Goal: Task Accomplishment & Management: Use online tool/utility

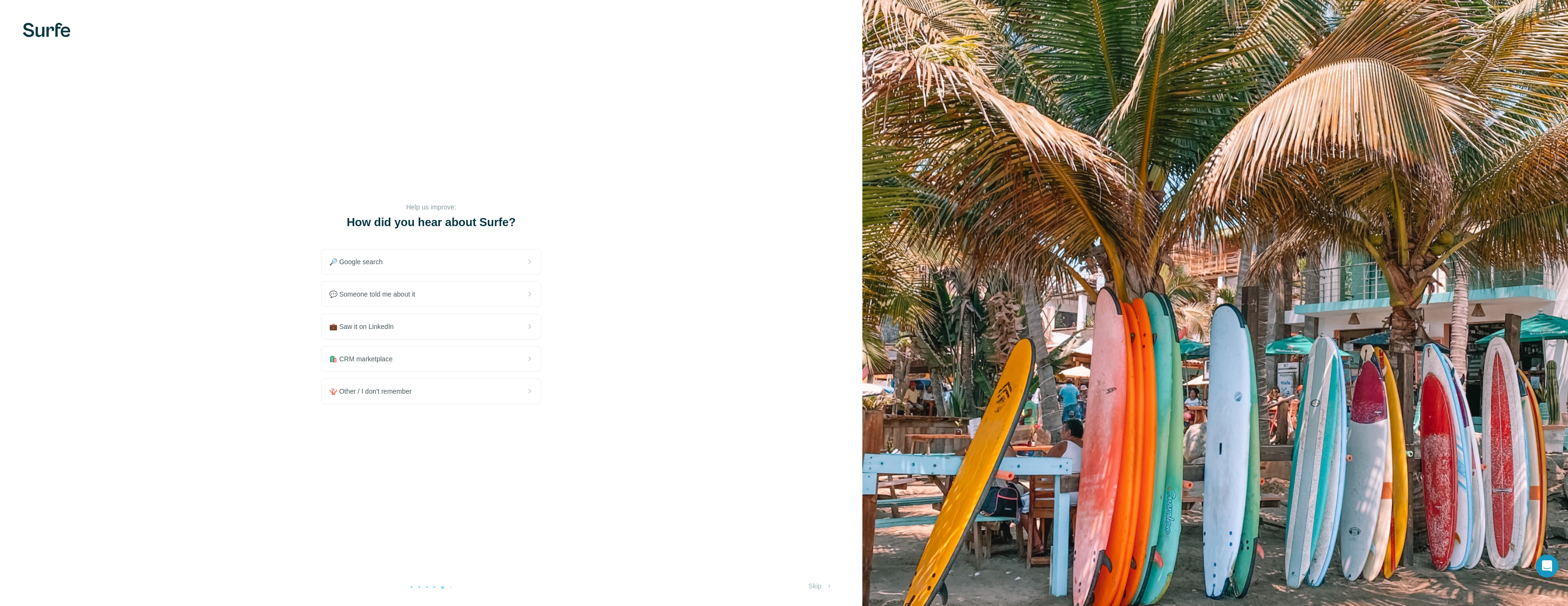
click at [40, 26] on img at bounding box center [47, 30] width 47 height 14
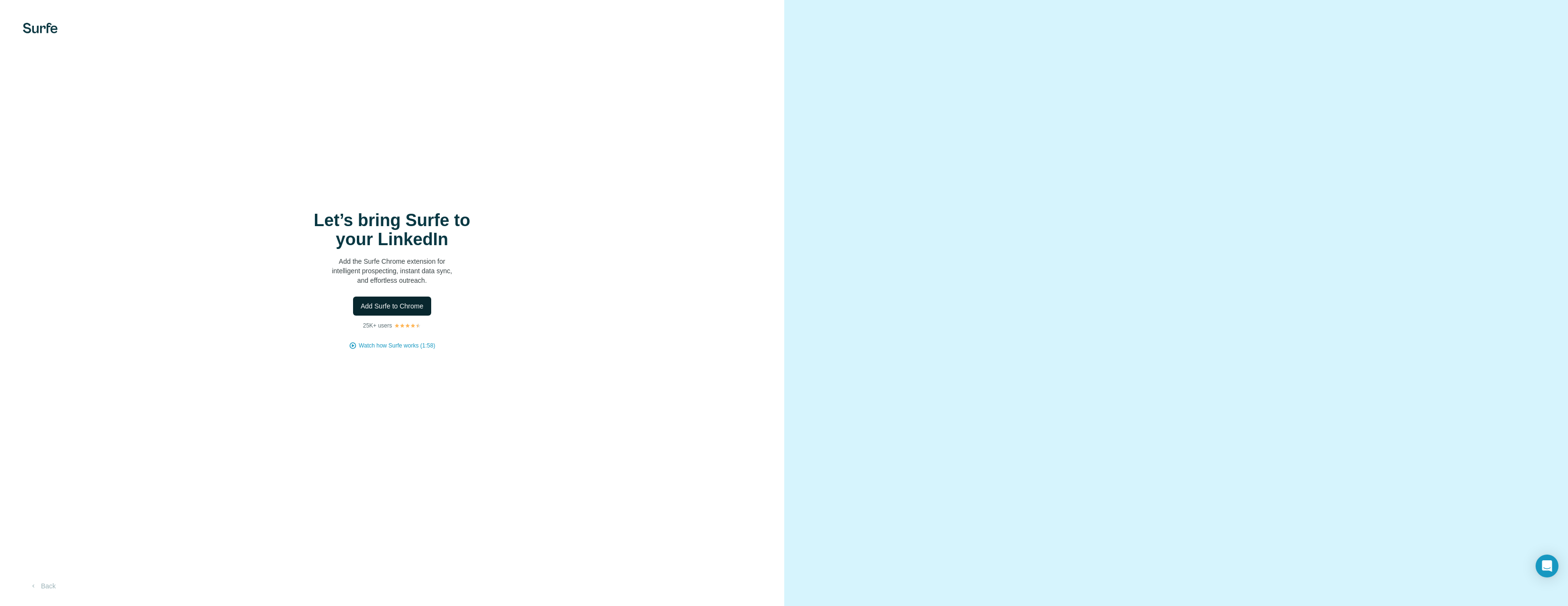
click at [382, 310] on span "Add Surfe to Chrome" at bounding box center [392, 306] width 63 height 10
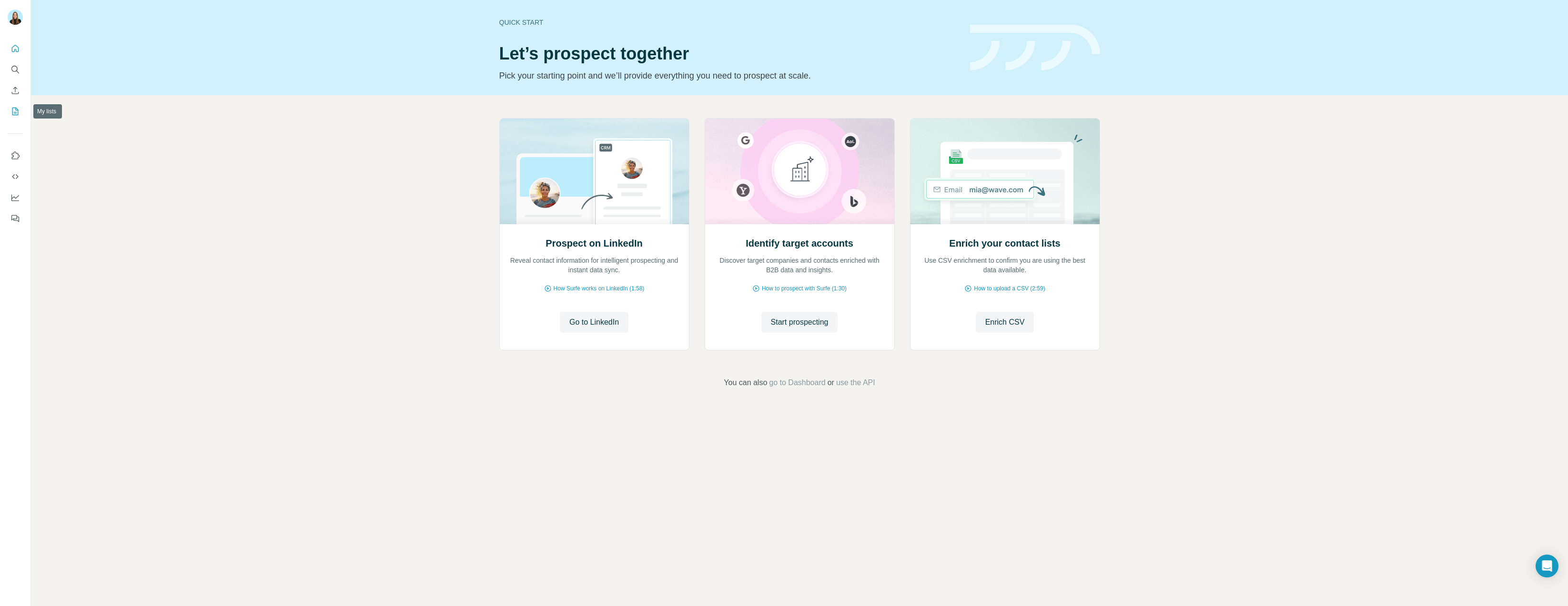
click at [16, 115] on icon "My lists" at bounding box center [15, 111] width 6 height 8
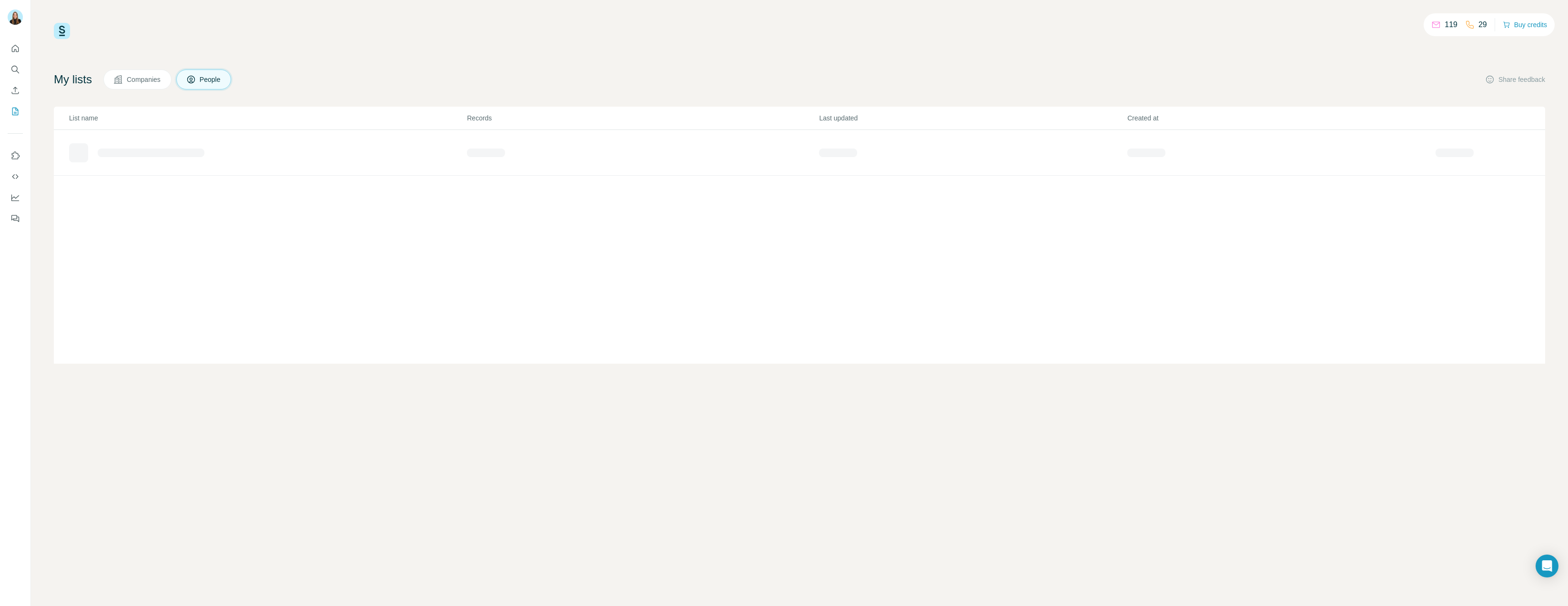
click at [155, 82] on span "Companies" at bounding box center [144, 80] width 35 height 10
click at [215, 82] on span "People" at bounding box center [211, 80] width 22 height 10
click at [14, 47] on icon "Quick start" at bounding box center [15, 49] width 10 height 10
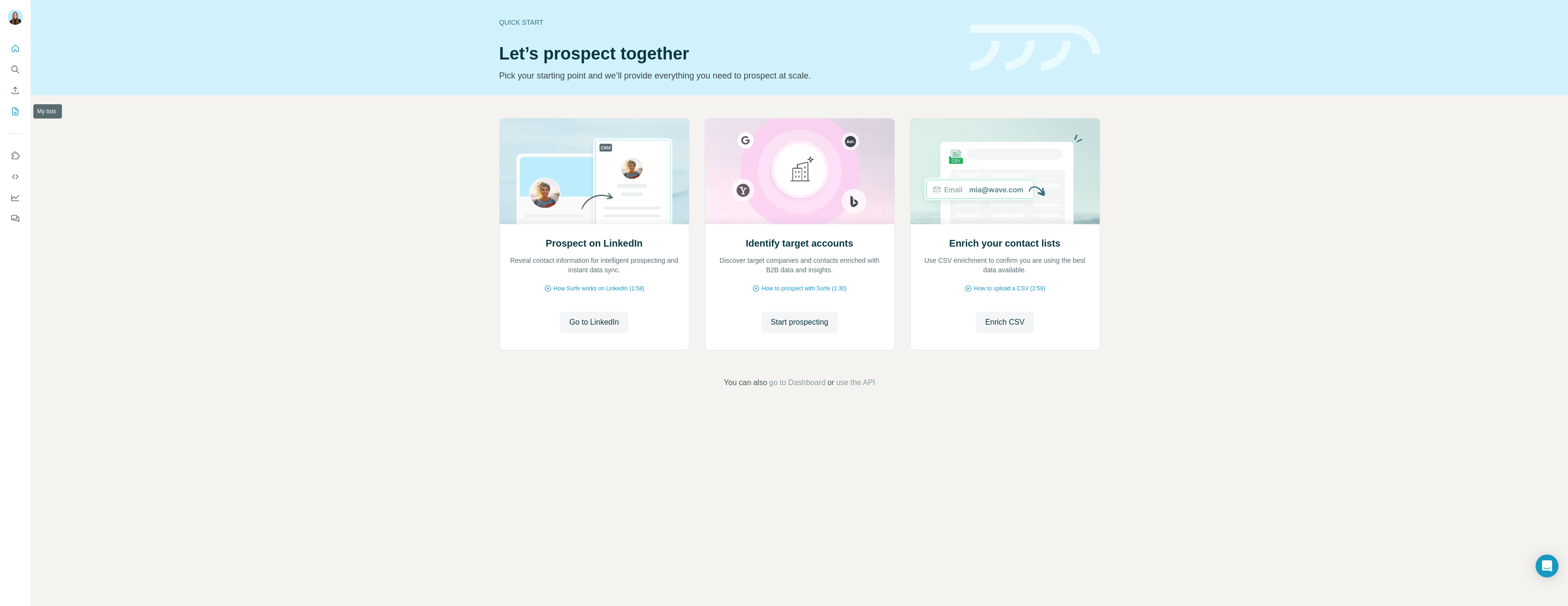
click at [12, 110] on icon "My lists" at bounding box center [15, 111] width 10 height 10
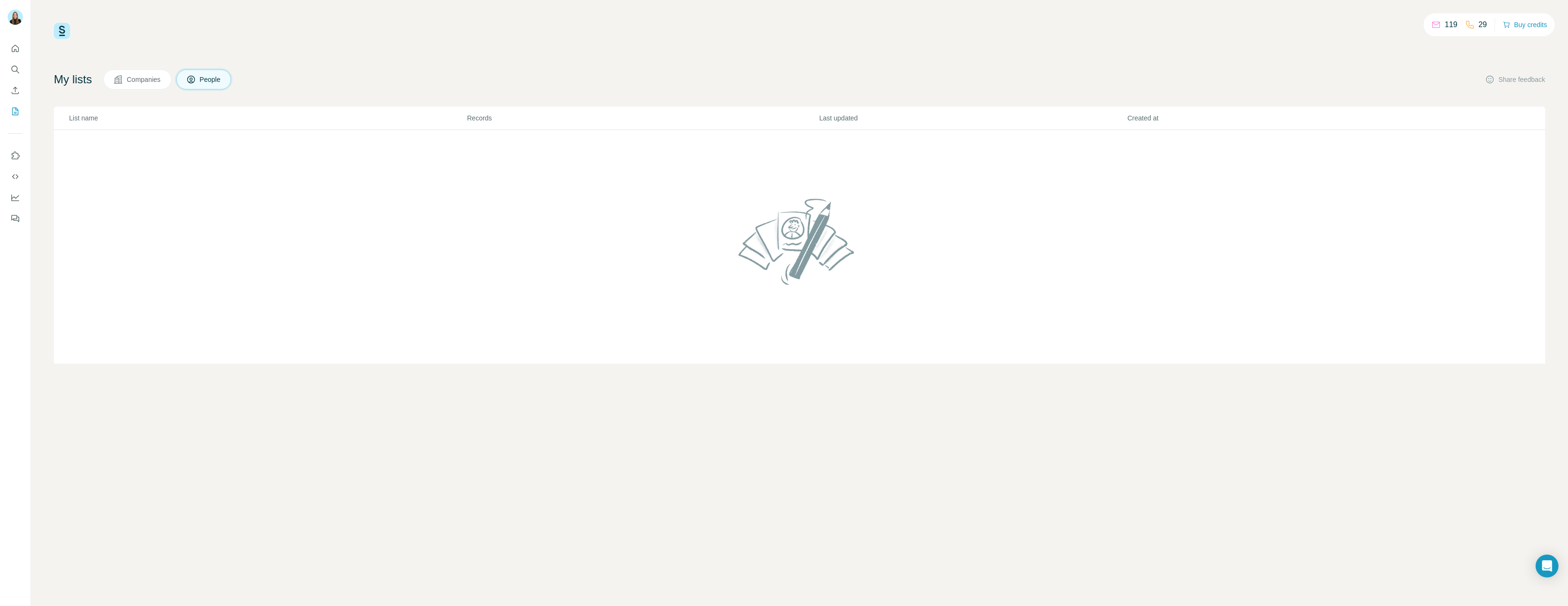
drag, startPoint x: 854, startPoint y: 191, endPoint x: 850, endPoint y: 185, distance: 7.2
click at [854, 190] on img at bounding box center [799, 242] width 130 height 102
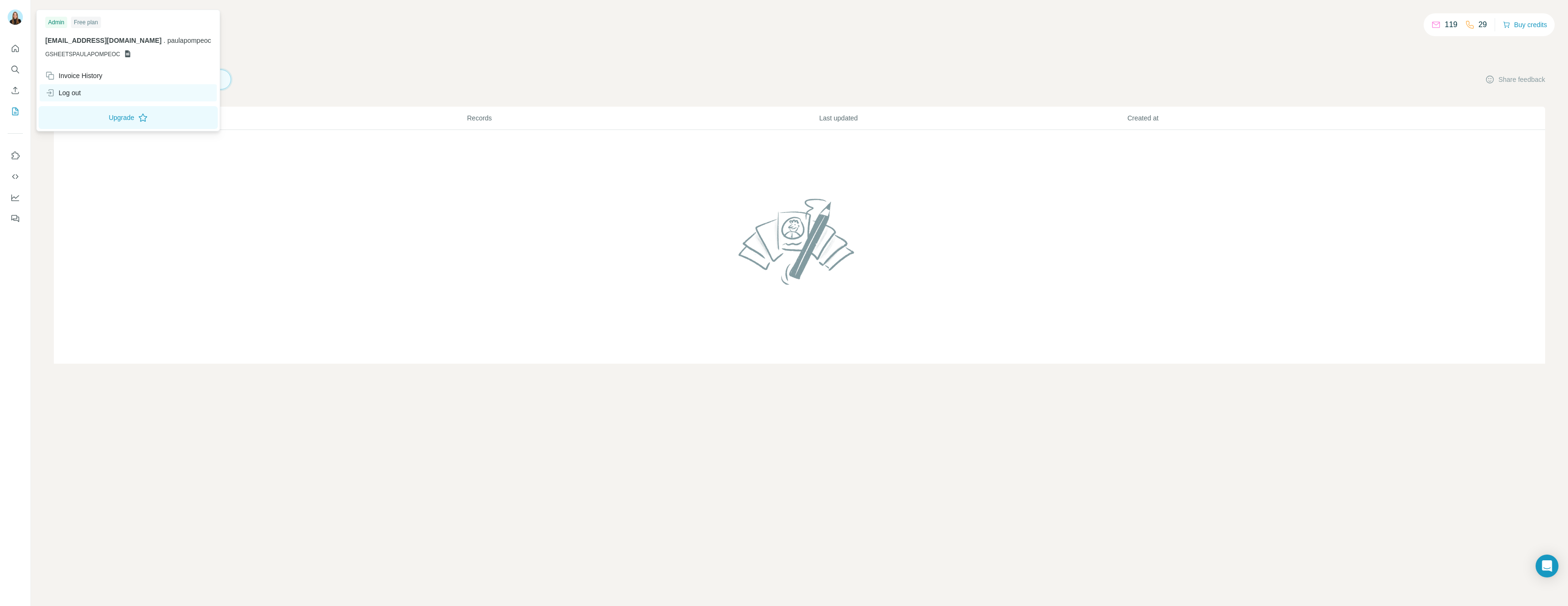
click at [93, 94] on div "Log out" at bounding box center [128, 93] width 177 height 17
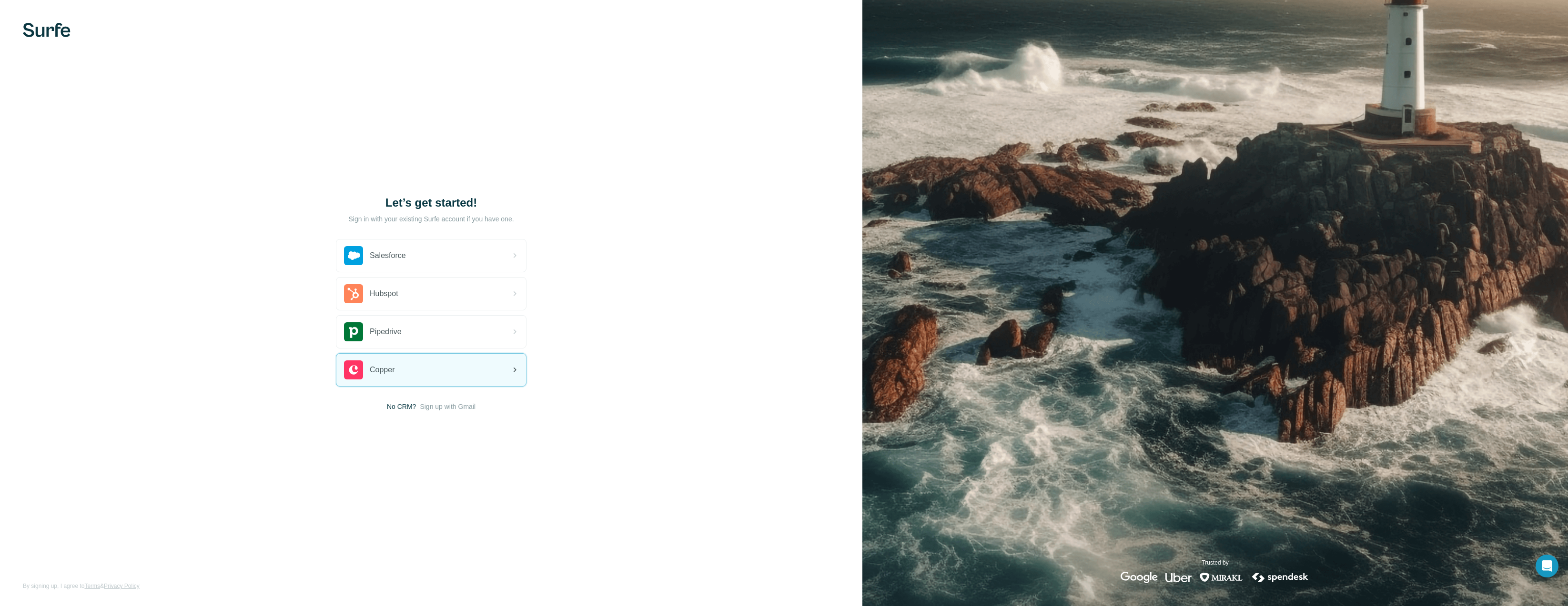
click at [429, 366] on div "Copper" at bounding box center [432, 370] width 190 height 32
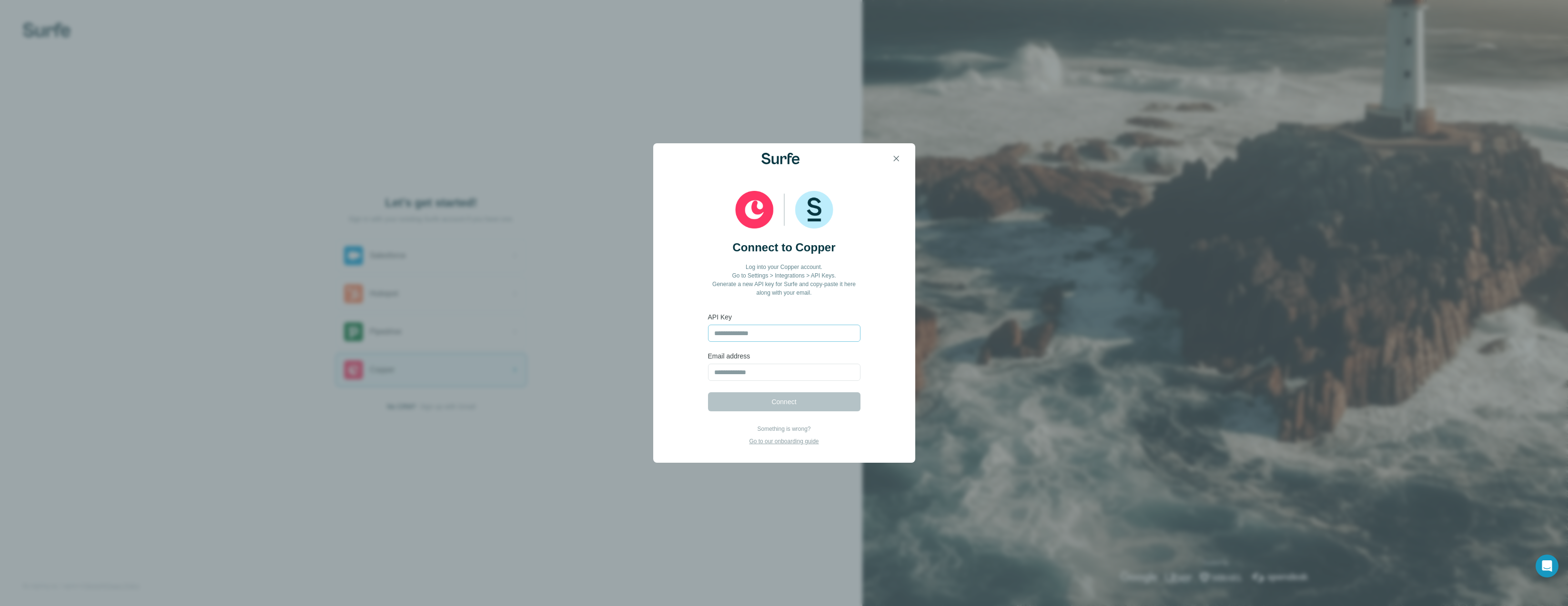
click at [747, 331] on input "text" at bounding box center [784, 333] width 152 height 17
type input "**********"
click at [780, 369] on input "email" at bounding box center [784, 372] width 152 height 17
type input "**********"
click at [760, 405] on button "Connect" at bounding box center [784, 402] width 152 height 19
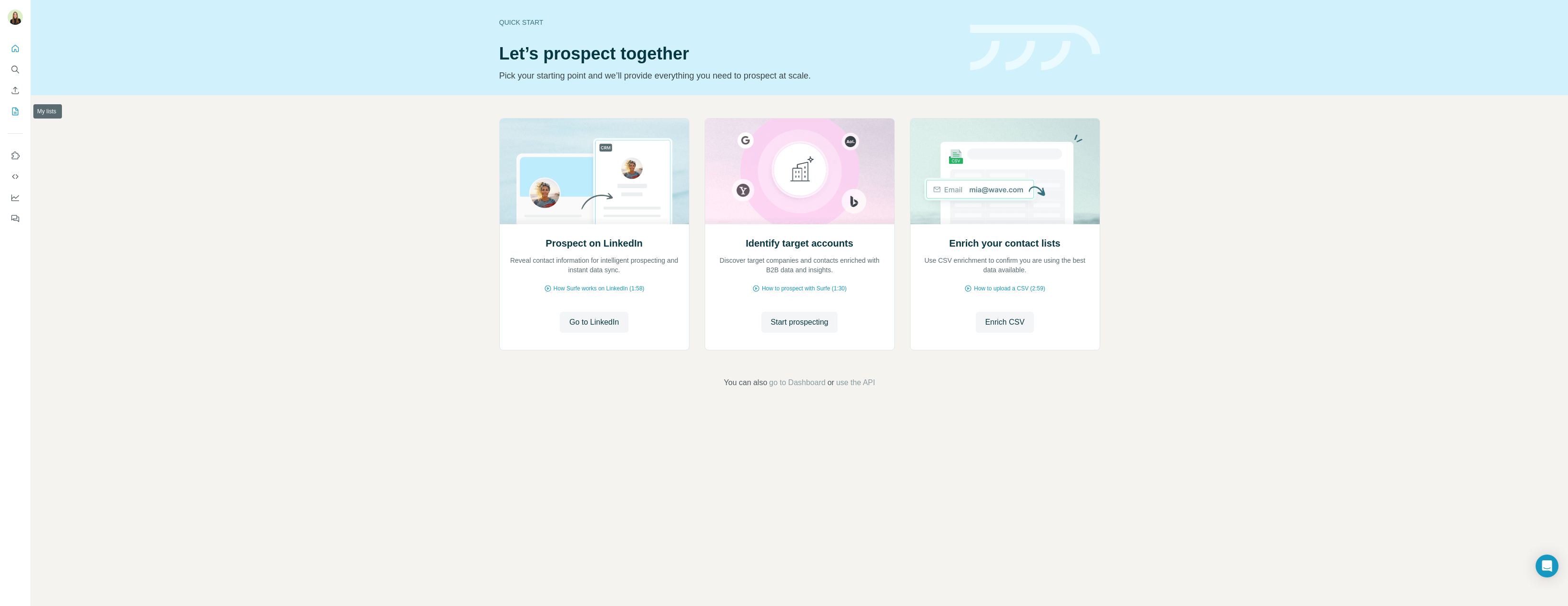
click at [14, 113] on icon "My lists" at bounding box center [15, 111] width 10 height 10
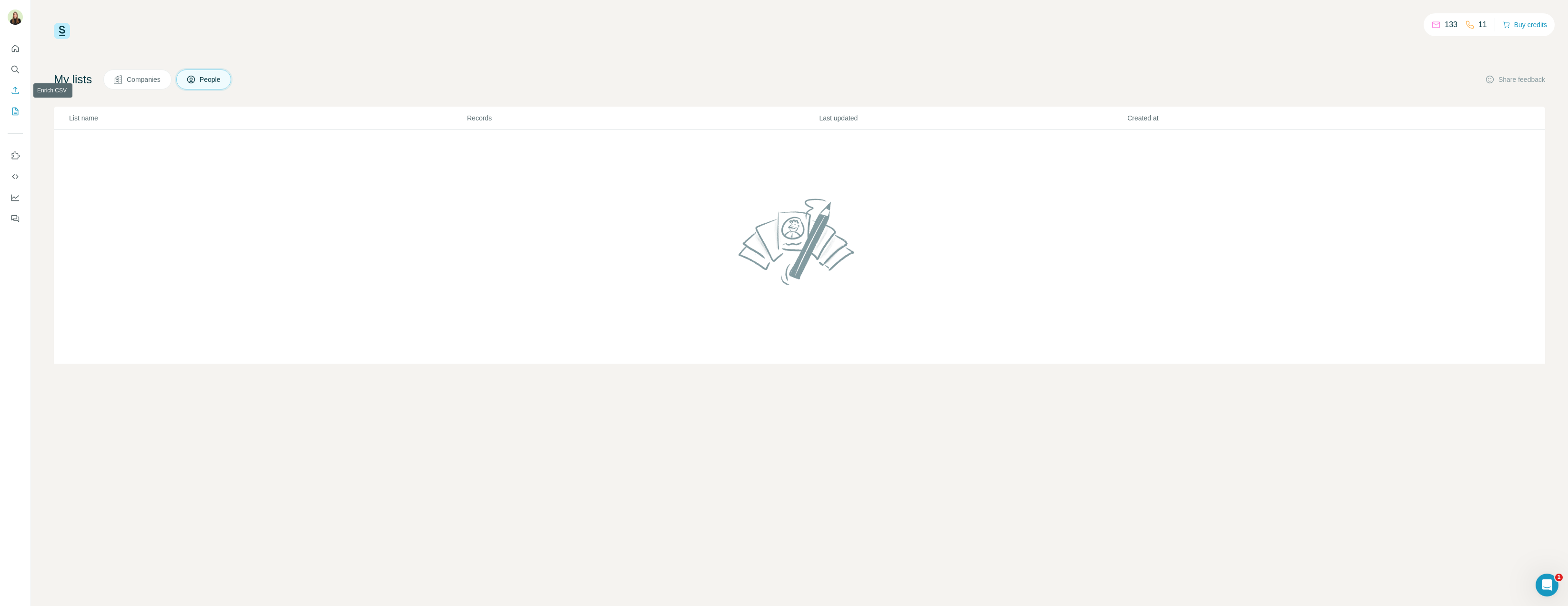
click at [10, 89] on icon "Enrich CSV" at bounding box center [15, 91] width 10 height 10
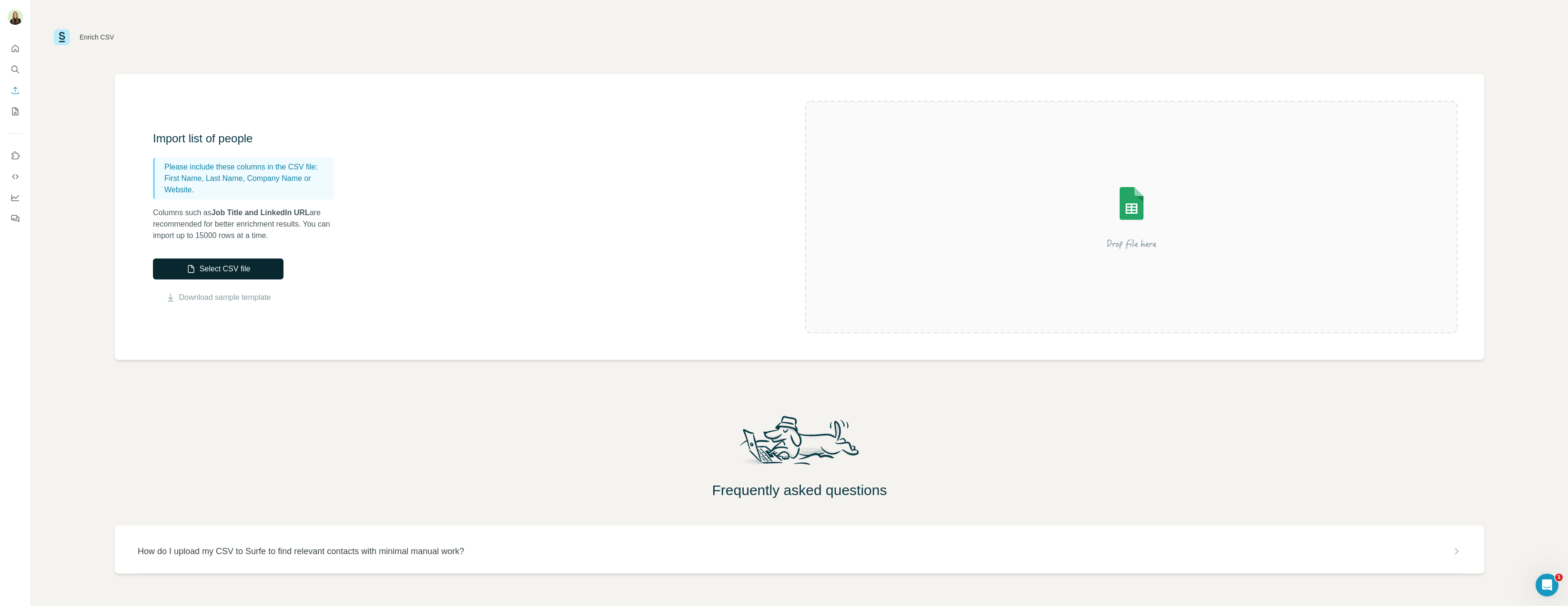
click at [238, 269] on button "Select CSV file" at bounding box center [218, 269] width 130 height 21
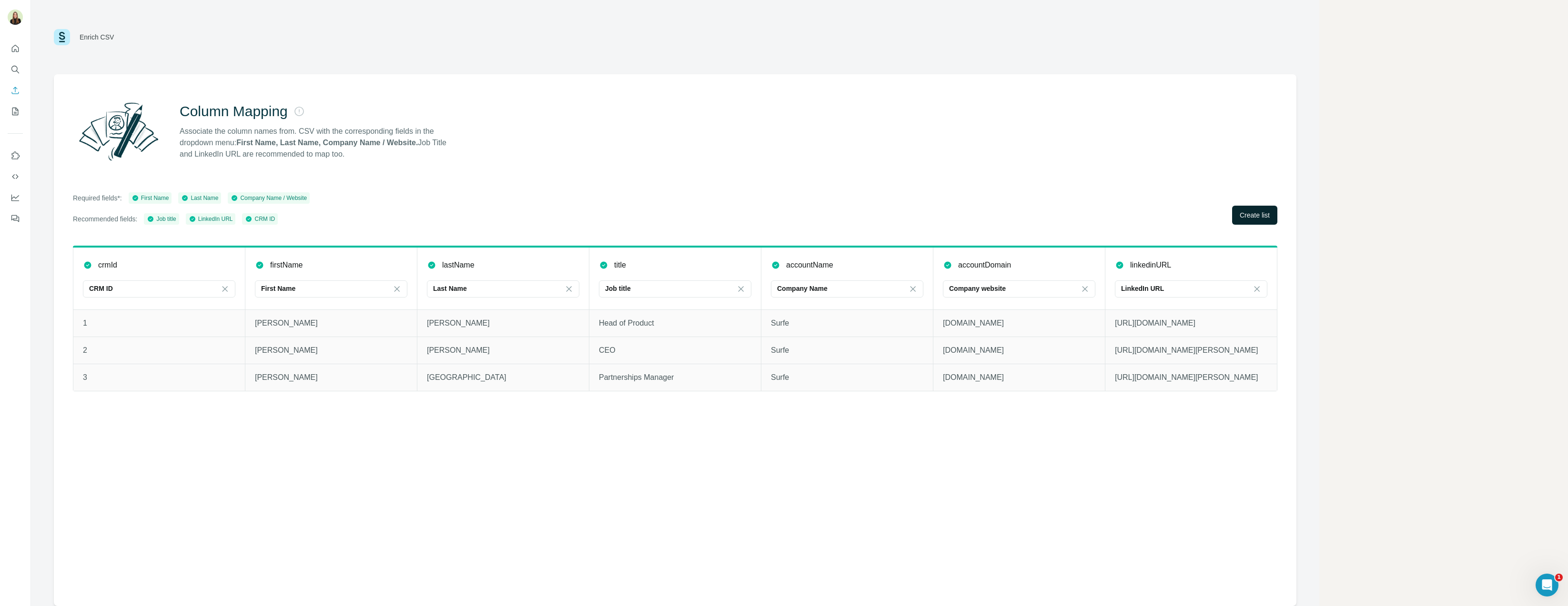
click at [1251, 223] on button "Create list" at bounding box center [1255, 215] width 45 height 19
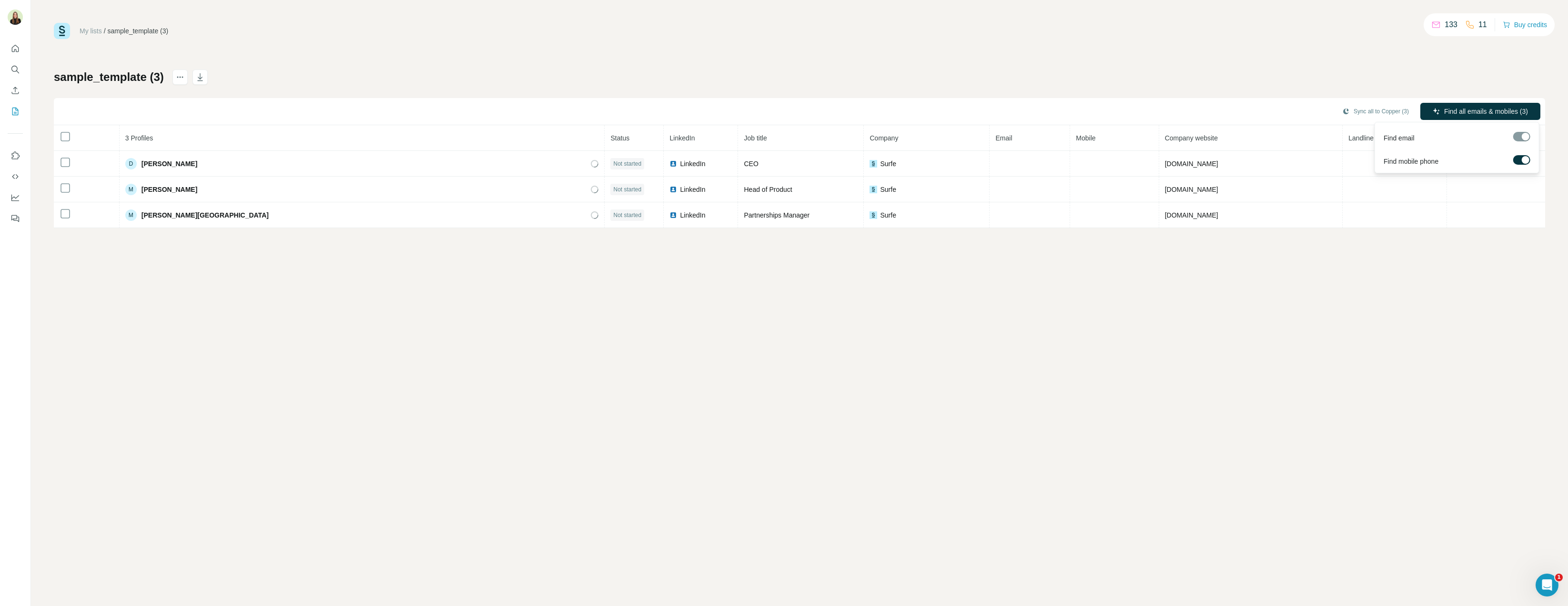
click at [1521, 138] on div at bounding box center [1522, 137] width 17 height 10
click at [1521, 161] on label at bounding box center [1522, 160] width 17 height 10
click at [1521, 161] on label at bounding box center [1522, 160] width 17 height 10
click at [1521, 161] on div at bounding box center [1518, 160] width 8 height 8
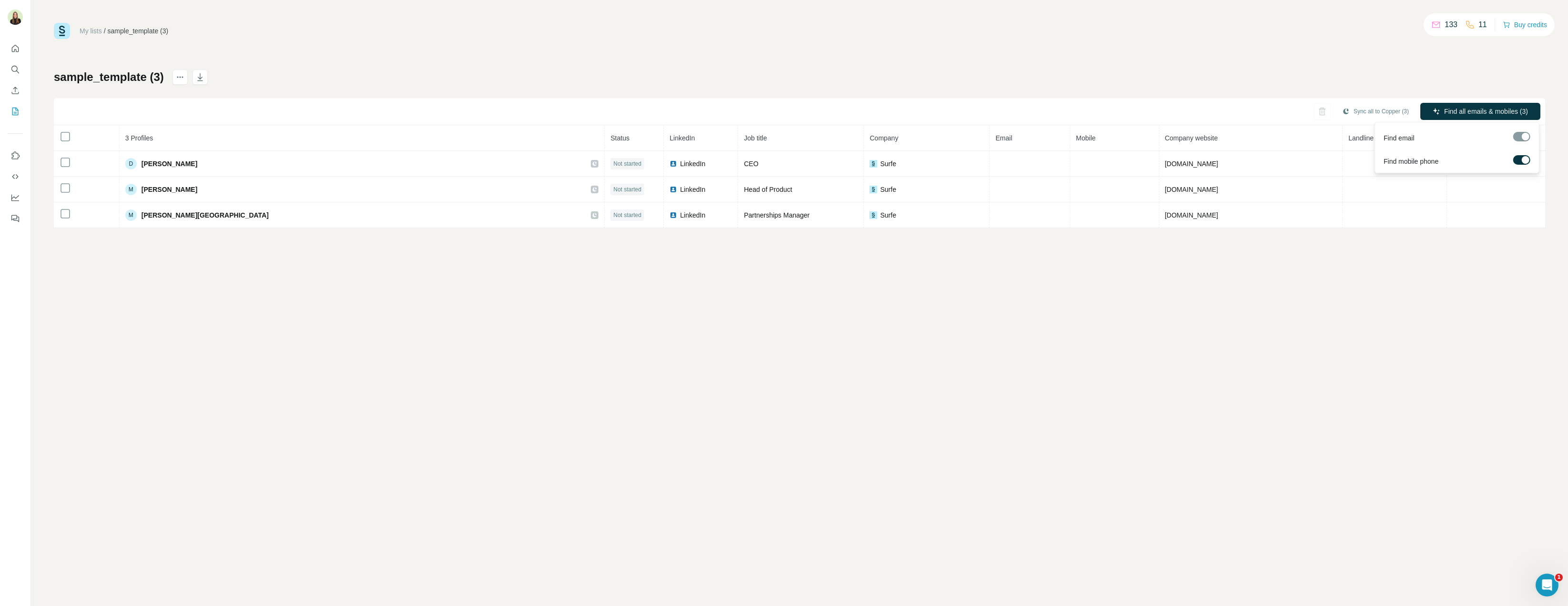
click at [1520, 161] on label at bounding box center [1522, 160] width 17 height 10
click at [1520, 161] on div at bounding box center [1518, 160] width 8 height 8
